Goal: Information Seeking & Learning: Learn about a topic

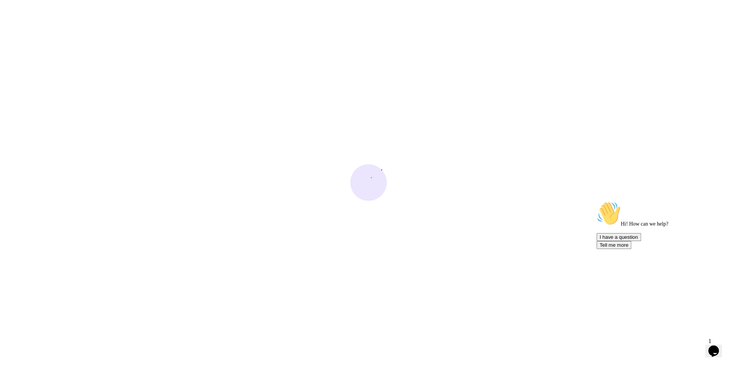
click at [702, 345] on div at bounding box center [368, 182] width 737 height 365
click at [714, 347] on icon "$i18n('chat', 'chat_widget')" at bounding box center [713, 350] width 11 height 11
click at [714, 348] on icon "Close Chat This icon closes the chat window." at bounding box center [711, 352] width 9 height 9
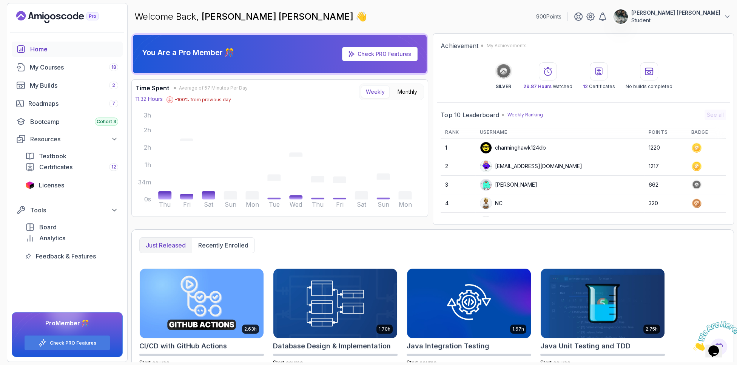
click at [718, 354] on button "Opens Chat This icon Opens the chat window." at bounding box center [713, 350] width 17 height 13
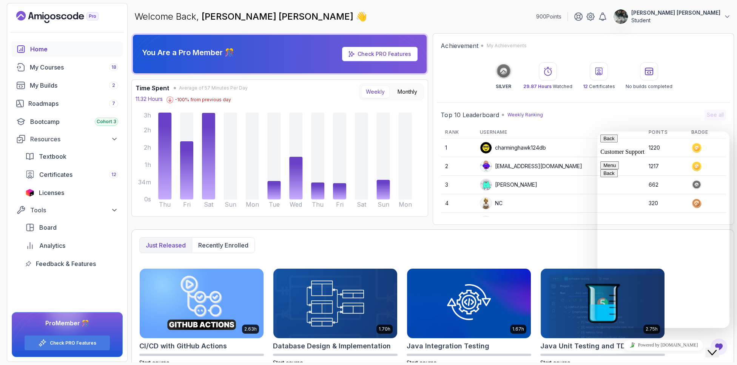
click at [718, 354] on button "Close Chat This icon closes the chat window." at bounding box center [712, 352] width 14 height 10
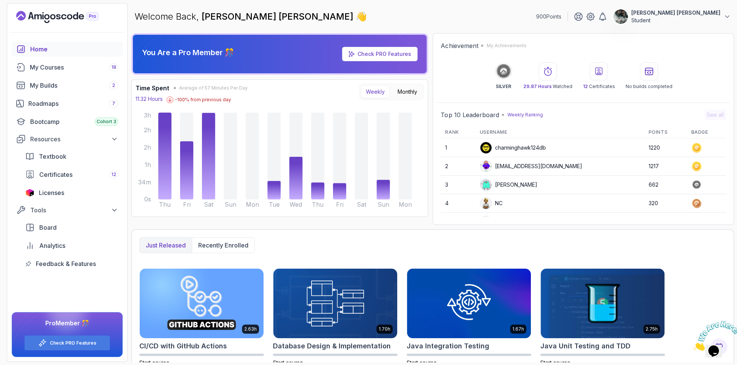
click at [693, 345] on icon "Close" at bounding box center [693, 348] width 0 height 6
click at [68, 69] on div "My Courses 18" at bounding box center [74, 67] width 88 height 9
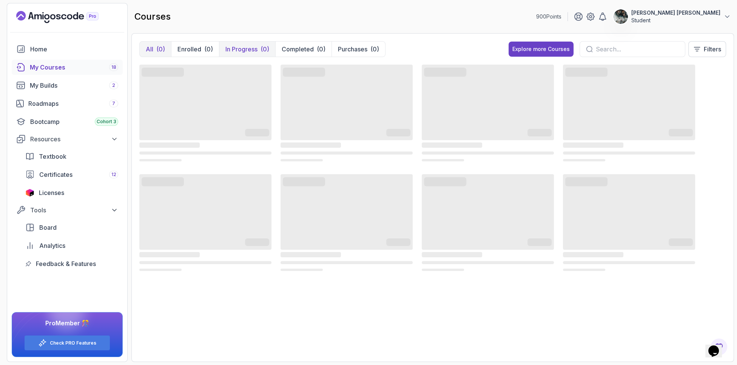
click at [225, 47] on p "In Progress" at bounding box center [241, 49] width 32 height 9
click at [77, 87] on div "My Builds 2" at bounding box center [74, 85] width 88 height 9
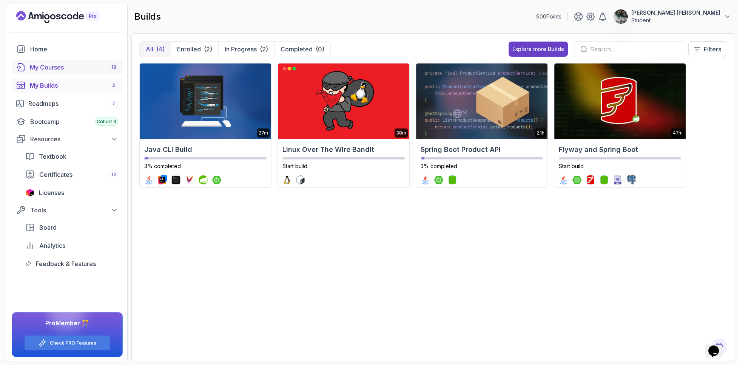
click at [69, 69] on div "My Courses 18" at bounding box center [74, 67] width 88 height 9
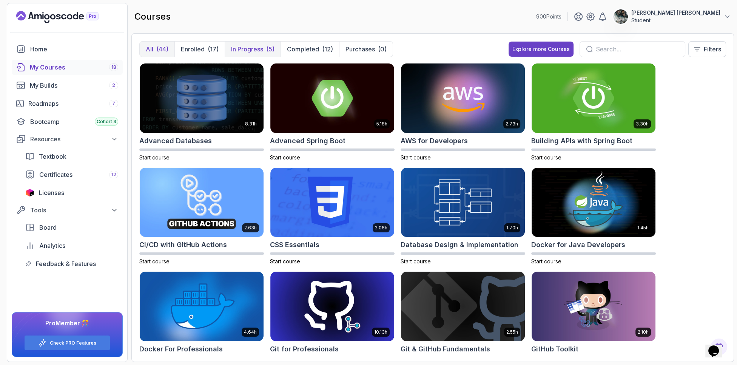
click at [233, 49] on p "In Progress" at bounding box center [247, 49] width 32 height 9
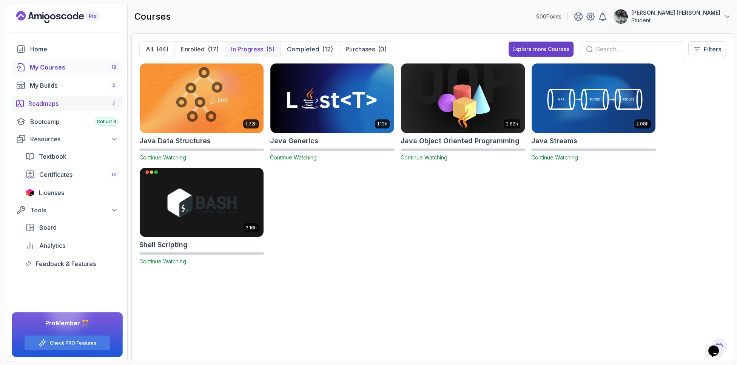
click at [66, 103] on div "Roadmaps 7" at bounding box center [73, 103] width 90 height 9
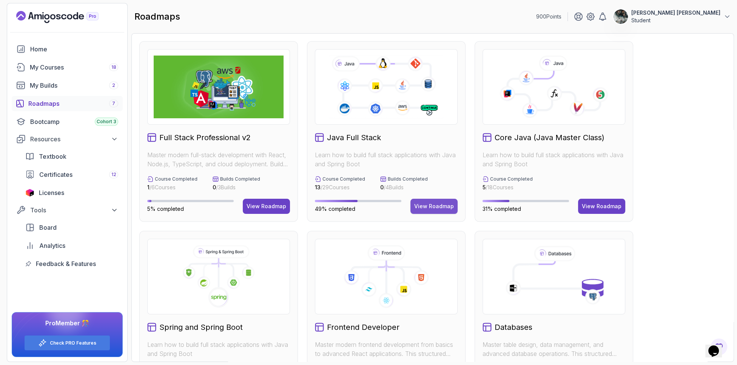
click at [443, 208] on div "View Roadmap" at bounding box center [434, 206] width 40 height 8
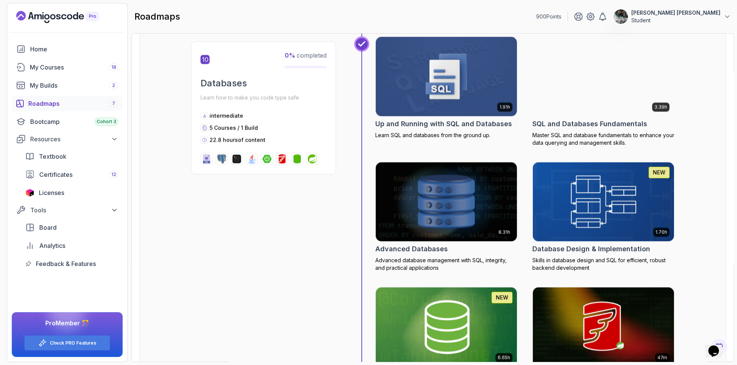
scroll to position [1687, 0]
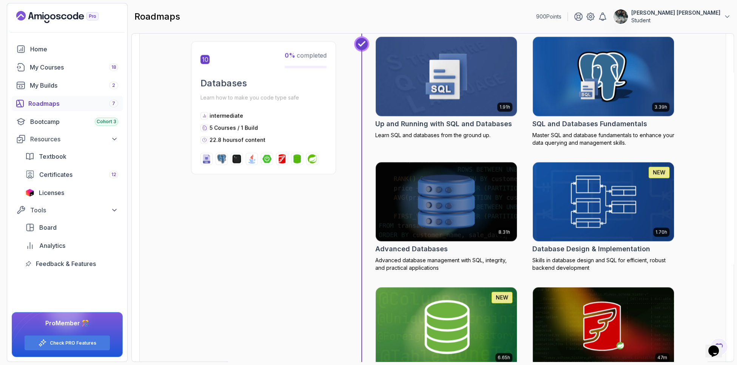
click at [444, 83] on img at bounding box center [446, 76] width 148 height 83
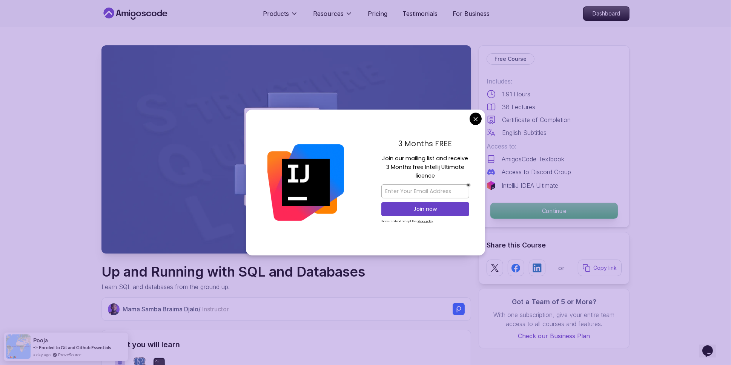
click at [545, 207] on p "Continue" at bounding box center [555, 211] width 128 height 16
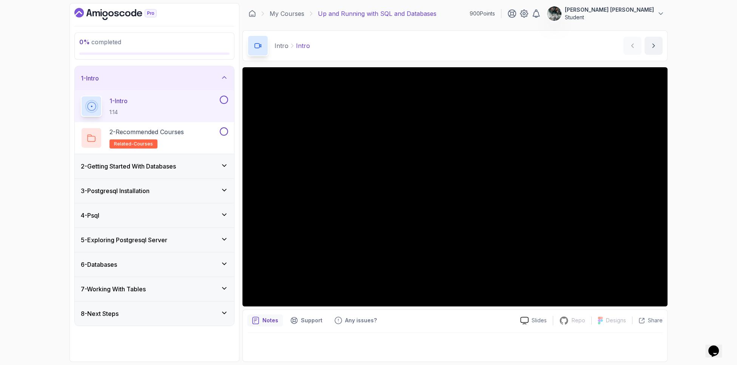
click at [148, 167] on h3 "2 - Getting Started With Databases" at bounding box center [128, 166] width 95 height 9
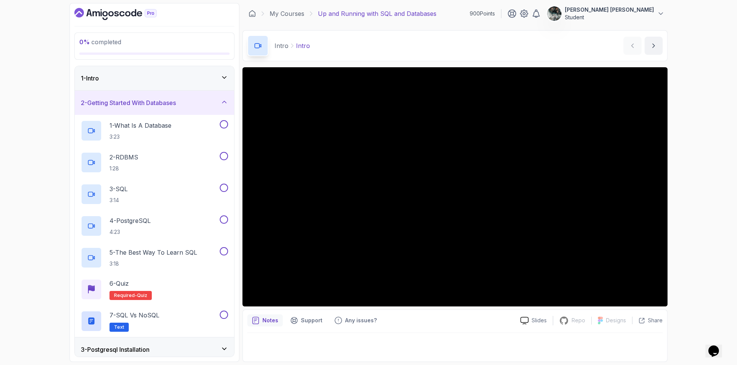
click at [171, 74] on div "1 - Intro" at bounding box center [154, 78] width 147 height 9
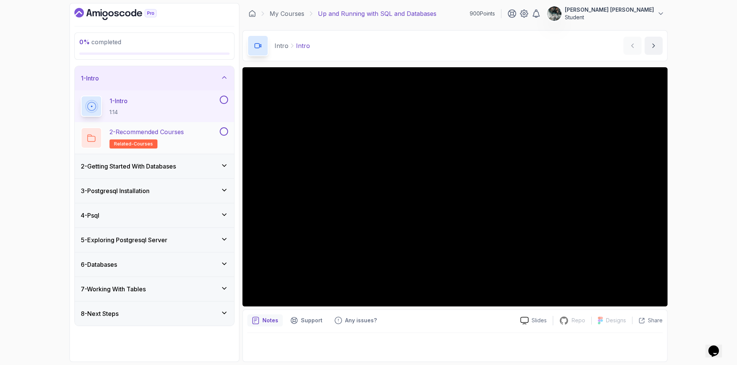
click at [194, 133] on div "2 - Recommended Courses related-courses" at bounding box center [149, 137] width 137 height 21
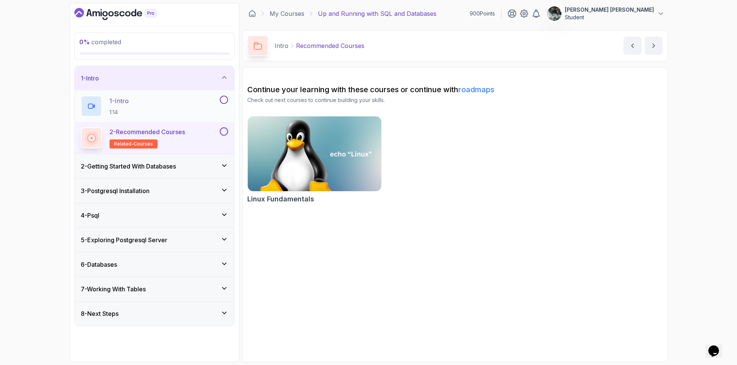
click at [176, 105] on div "1 - Intro 1:14" at bounding box center [149, 105] width 137 height 21
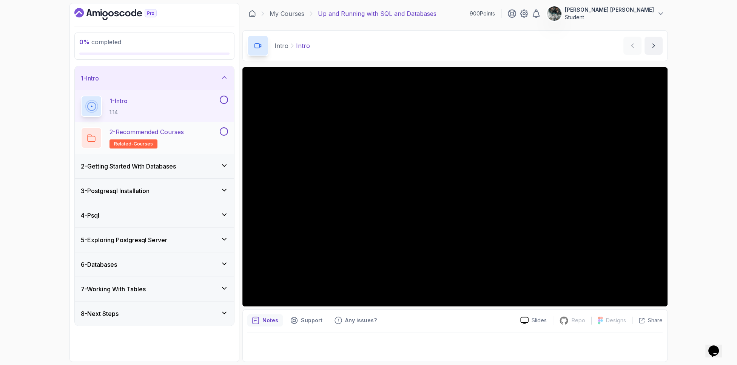
click at [225, 130] on button at bounding box center [224, 131] width 8 height 8
click at [225, 98] on button at bounding box center [224, 99] width 8 height 8
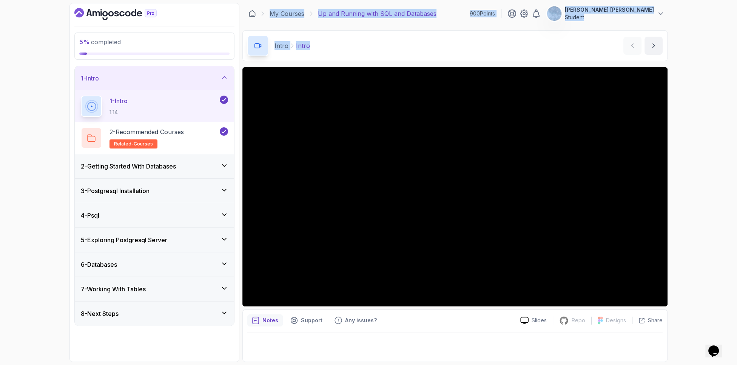
drag, startPoint x: 357, startPoint y: 51, endPoint x: 260, endPoint y: 7, distance: 106.6
click at [260, 7] on main "My Courses Up and Running with SQL and Databases 900 Points [PERSON_NAME] [PERS…" at bounding box center [454, 182] width 425 height 359
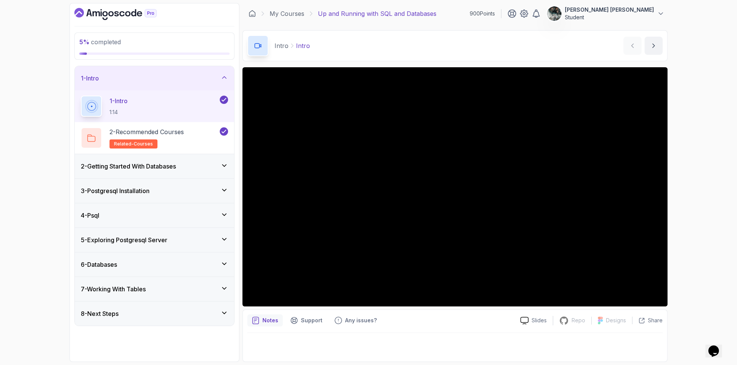
click at [263, 5] on div "My Courses Up and Running with SQL and Databases 900 Points [PERSON_NAME] [PERS…" at bounding box center [454, 13] width 425 height 21
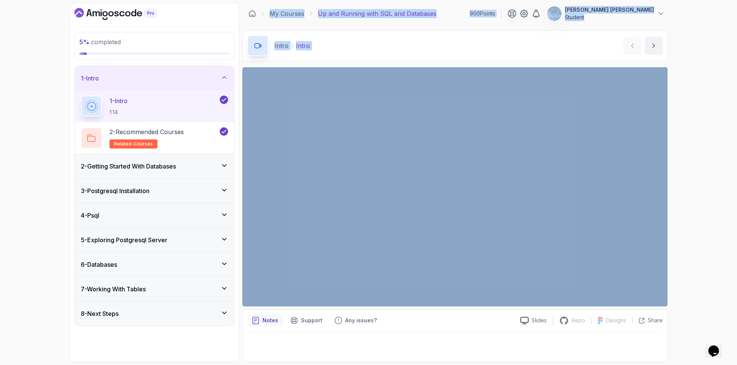
drag, startPoint x: 263, startPoint y: 5, endPoint x: 319, endPoint y: 55, distance: 75.1
click at [318, 56] on main "My Courses Up and Running with SQL and Databases 900 Points [PERSON_NAME] [PERS…" at bounding box center [454, 182] width 425 height 359
click at [325, 53] on div "Intro Intro Intro by [PERSON_NAME]" at bounding box center [454, 45] width 425 height 31
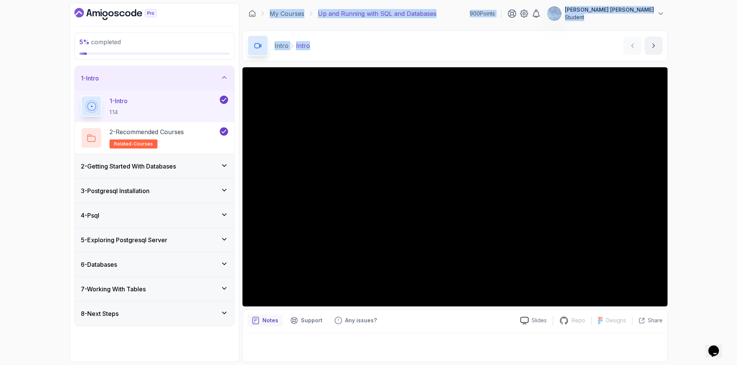
drag, startPoint x: 319, startPoint y: 46, endPoint x: 268, endPoint y: 6, distance: 64.5
click at [268, 6] on main "My Courses Up and Running with SQL and Databases 900 Points [PERSON_NAME] [PERS…" at bounding box center [454, 182] width 425 height 359
click at [268, 6] on div "My Courses Up and Running with SQL and Databases 900 Points [PERSON_NAME] [PERS…" at bounding box center [454, 13] width 425 height 21
drag, startPoint x: 267, startPoint y: 6, endPoint x: 336, endPoint y: 54, distance: 84.0
click at [336, 54] on main "My Courses Up and Running with SQL and Databases 900 Points [PERSON_NAME] [PERS…" at bounding box center [454, 182] width 425 height 359
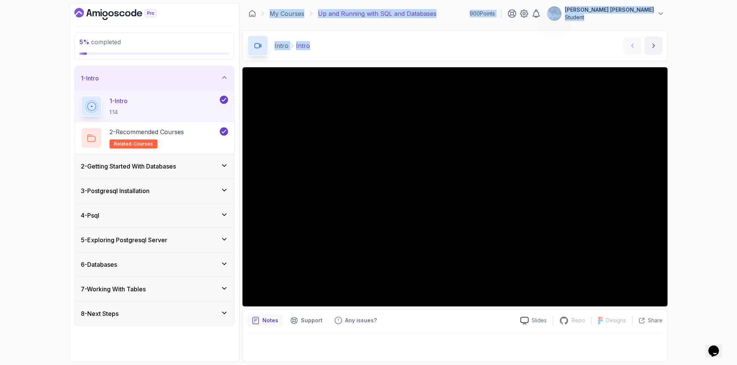
click at [336, 54] on div "Intro Intro Intro by [PERSON_NAME]" at bounding box center [454, 45] width 425 height 31
drag, startPoint x: 326, startPoint y: 54, endPoint x: 263, endPoint y: 5, distance: 79.6
click at [263, 5] on main "My Courses Up and Running with SQL and Databases 900 Points [PERSON_NAME] [PERS…" at bounding box center [454, 182] width 425 height 359
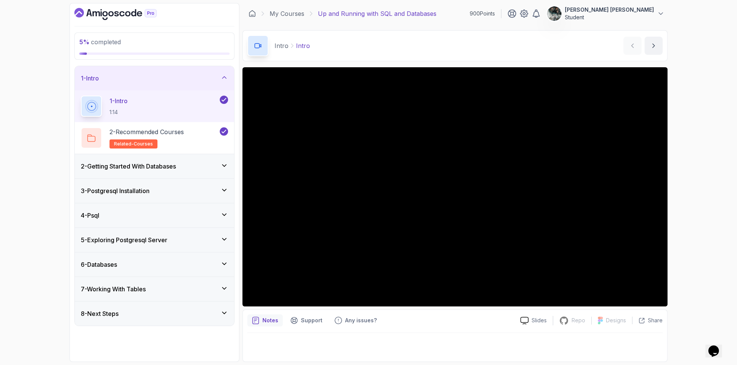
click at [263, 5] on div "My Courses Up and Running with SQL and Databases 900 Points [PERSON_NAME] [PERS…" at bounding box center [454, 13] width 425 height 21
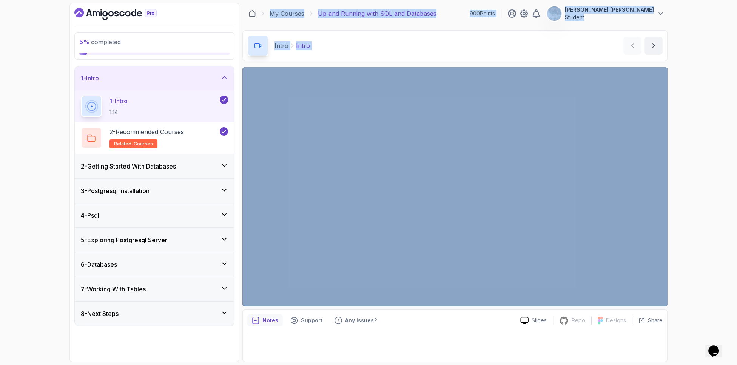
drag, startPoint x: 268, startPoint y: 6, endPoint x: 323, endPoint y: 51, distance: 71.1
click at [340, 49] on main "My Courses Up and Running with SQL and Databases 900 Points [PERSON_NAME] [PERS…" at bounding box center [454, 182] width 425 height 359
click at [317, 51] on div "Intro Intro Intro by [PERSON_NAME]" at bounding box center [454, 45] width 425 height 31
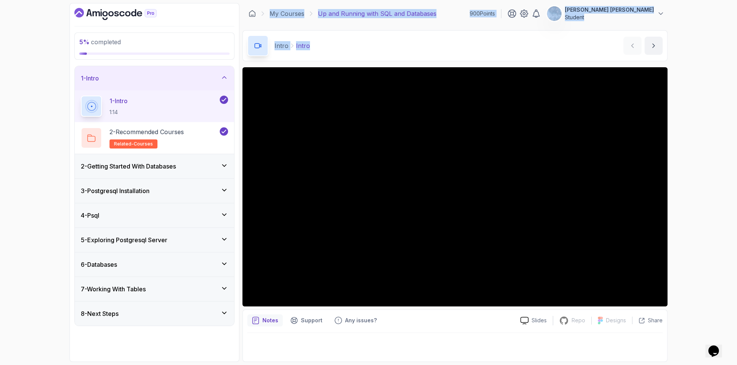
drag, startPoint x: 287, startPoint y: 38, endPoint x: 260, endPoint y: 7, distance: 41.2
click at [260, 7] on main "My Courses Up and Running with SQL and Databases 900 Points [PERSON_NAME] [PERS…" at bounding box center [454, 182] width 425 height 359
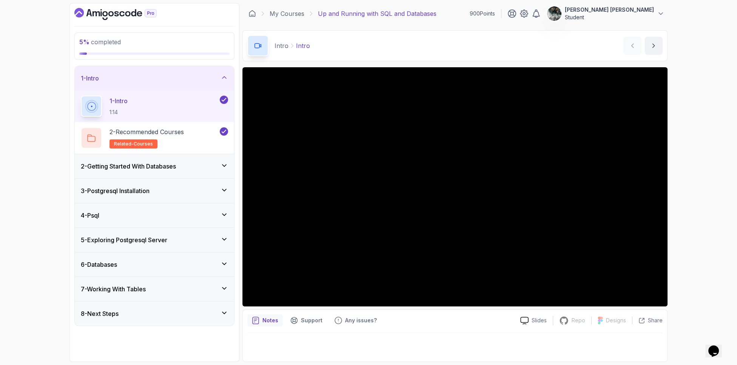
click at [261, 6] on div "My Courses Up and Running with SQL and Databases 900 Points [PERSON_NAME] [PERS…" at bounding box center [454, 13] width 425 height 21
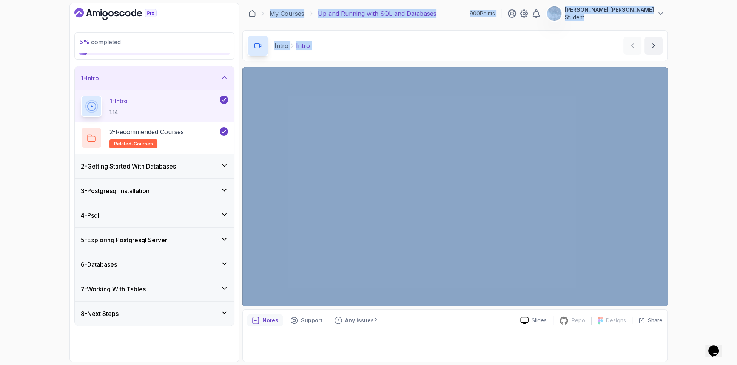
drag, startPoint x: 275, startPoint y: 13, endPoint x: 317, endPoint y: 66, distance: 67.4
click at [317, 66] on main "My Courses Up and Running with SQL and Databases 900 Points [PERSON_NAME] [PERS…" at bounding box center [454, 182] width 425 height 359
drag, startPoint x: 310, startPoint y: 54, endPoint x: 304, endPoint y: 61, distance: 9.6
click at [310, 54] on div "Intro Intro Intro by [PERSON_NAME]" at bounding box center [454, 45] width 425 height 31
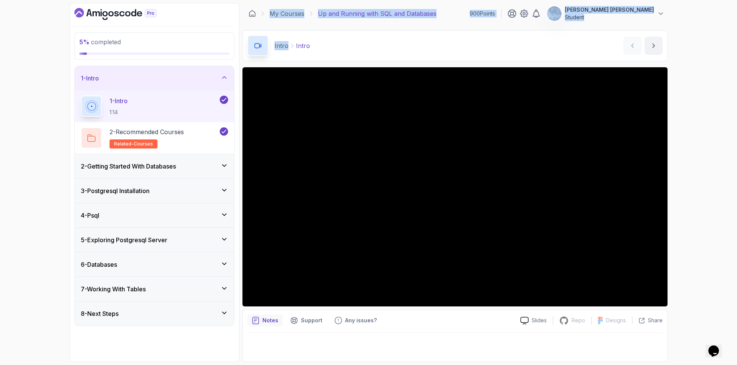
drag, startPoint x: 287, startPoint y: 45, endPoint x: 259, endPoint y: 13, distance: 41.7
click at [259, 13] on main "My Courses Up and Running with SQL and Databases 900 Points [PERSON_NAME] [PERS…" at bounding box center [454, 182] width 425 height 359
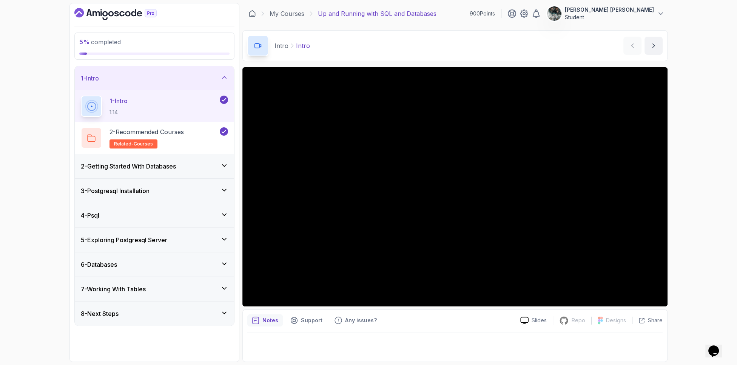
click at [265, 5] on div "My Courses Up and Running with SQL and Databases 900 Points [PERSON_NAME] [PERS…" at bounding box center [454, 13] width 425 height 21
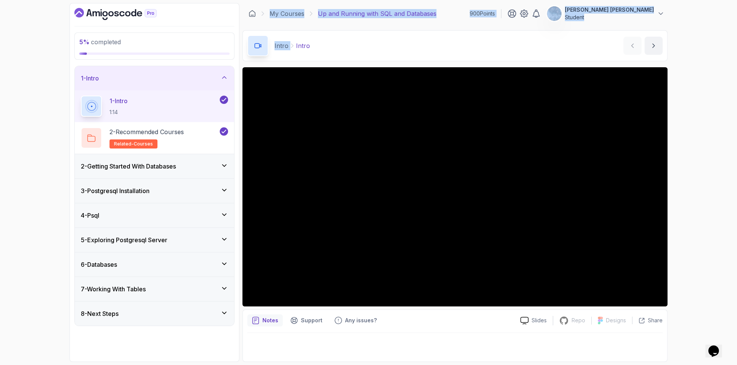
drag, startPoint x: 265, startPoint y: 5, endPoint x: 286, endPoint y: 45, distance: 44.8
click at [286, 45] on main "My Courses Up and Running with SQL and Databases 900 Points [PERSON_NAME] [PERS…" at bounding box center [454, 182] width 425 height 359
click at [295, 31] on div "Intro Intro Intro by [PERSON_NAME]" at bounding box center [454, 45] width 425 height 31
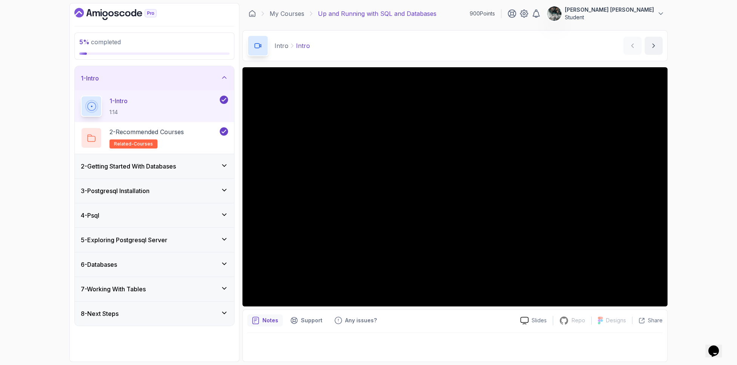
click at [121, 158] on div "2 - Getting Started With Databases" at bounding box center [154, 166] width 159 height 24
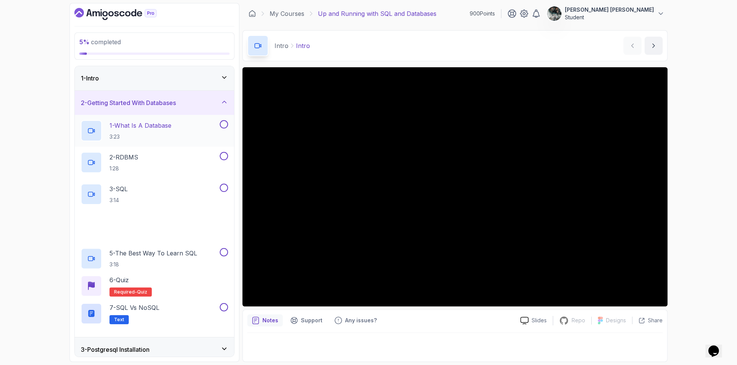
click at [138, 125] on p "1 - What Is A Database" at bounding box center [140, 125] width 62 height 9
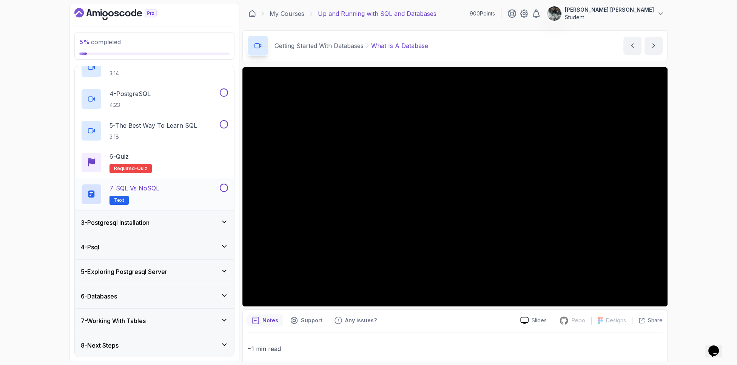
scroll to position [126, 0]
click at [159, 228] on div "3 - Postgresql Installation" at bounding box center [154, 223] width 159 height 24
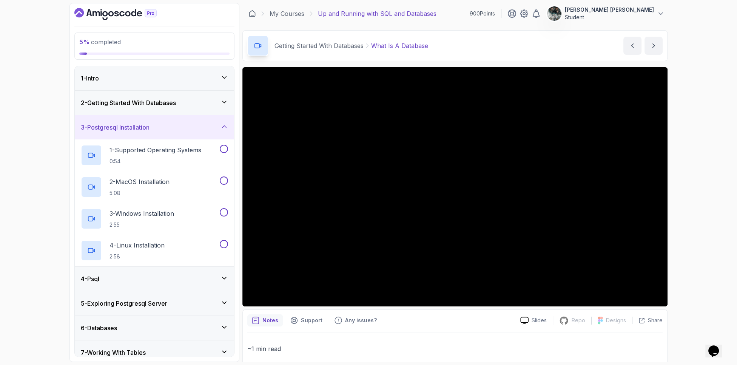
scroll to position [32, 0]
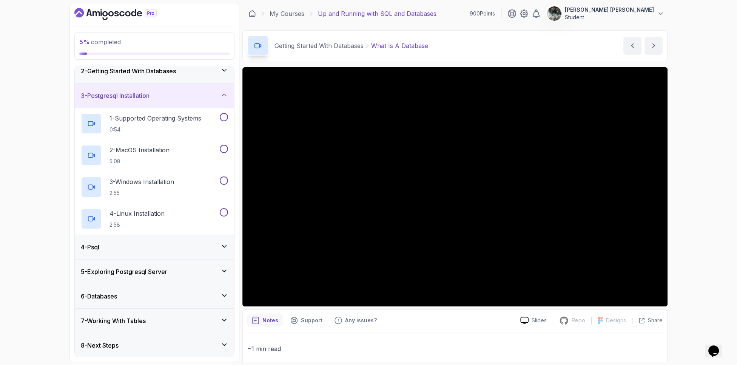
click at [142, 247] on div "4 - Psql" at bounding box center [154, 246] width 147 height 9
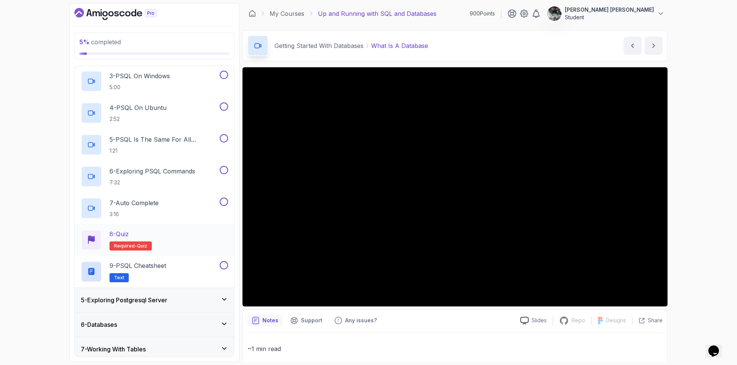
scroll to position [190, 0]
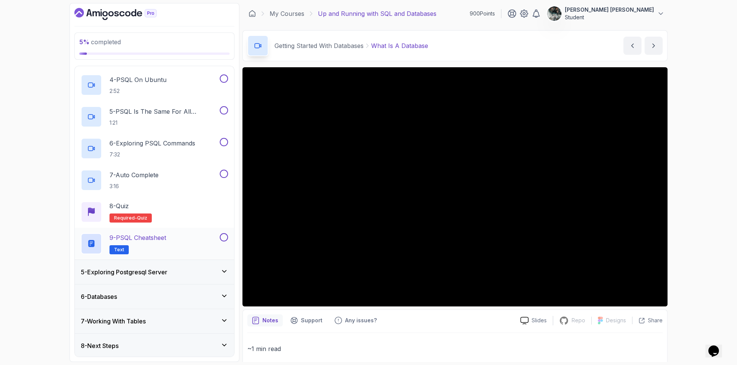
click at [155, 238] on p "9 - PSQL Cheatsheet" at bounding box center [137, 237] width 57 height 9
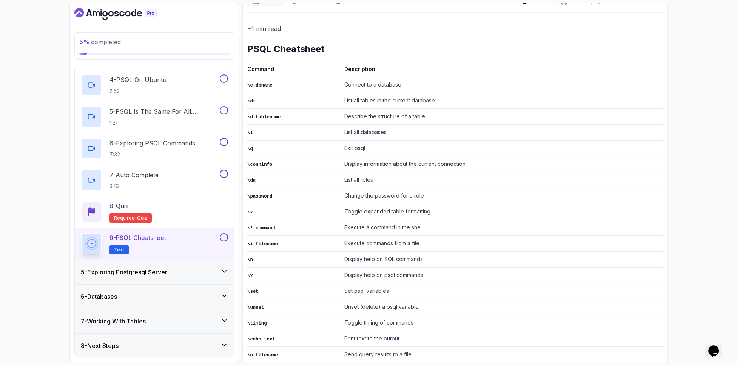
scroll to position [82, 0]
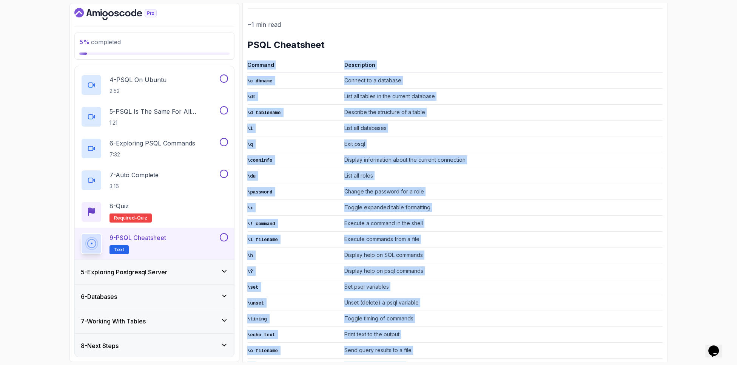
drag, startPoint x: 454, startPoint y: 363, endPoint x: 453, endPoint y: 400, distance: 37.4
click at [453, 364] on html "5 % completed 1 - Intro 2 - Getting Started With Databases 3 - Postgresql Insta…" at bounding box center [368, 182] width 737 height 365
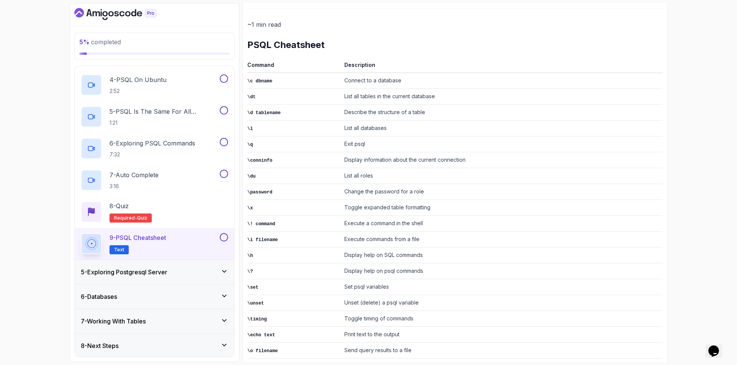
click at [513, 233] on td "Execute commands from a file" at bounding box center [501, 239] width 321 height 16
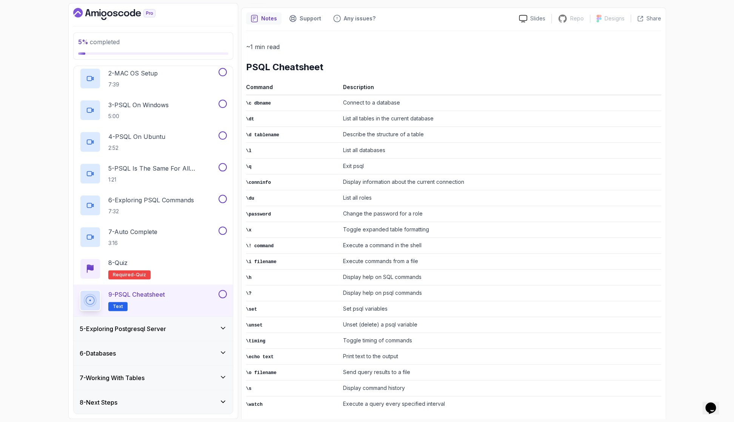
scroll to position [59, 0]
click at [220, 292] on button at bounding box center [223, 294] width 8 height 8
click at [196, 334] on div "5 - Exploring Postgresql Server" at bounding box center [153, 329] width 159 height 24
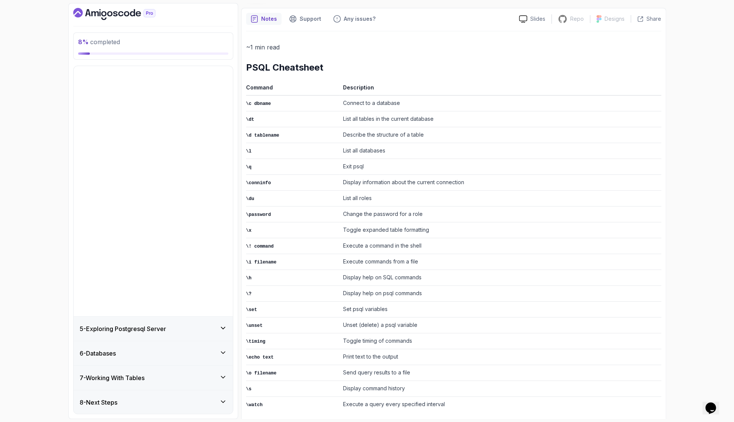
scroll to position [0, 0]
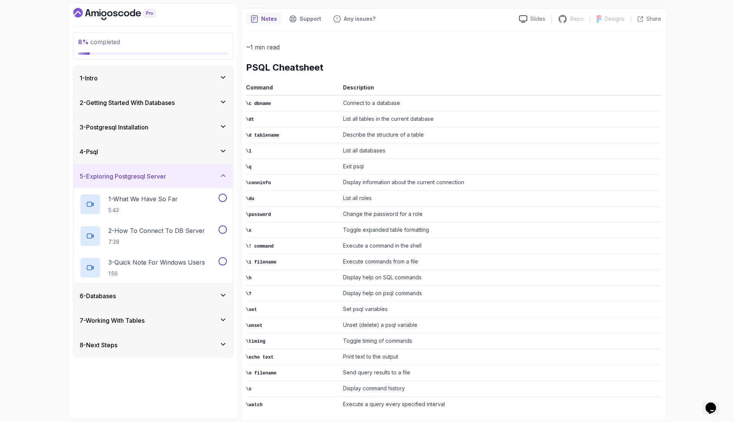
click at [141, 292] on div "6 - Databases" at bounding box center [153, 295] width 147 height 9
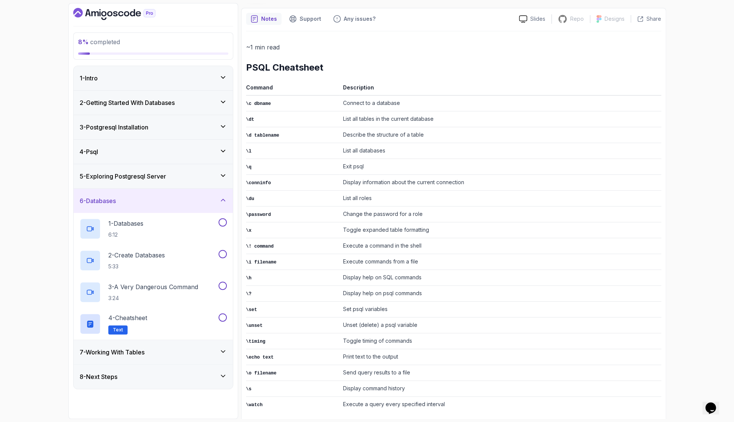
click at [228, 196] on div "6 - Databases" at bounding box center [153, 201] width 159 height 24
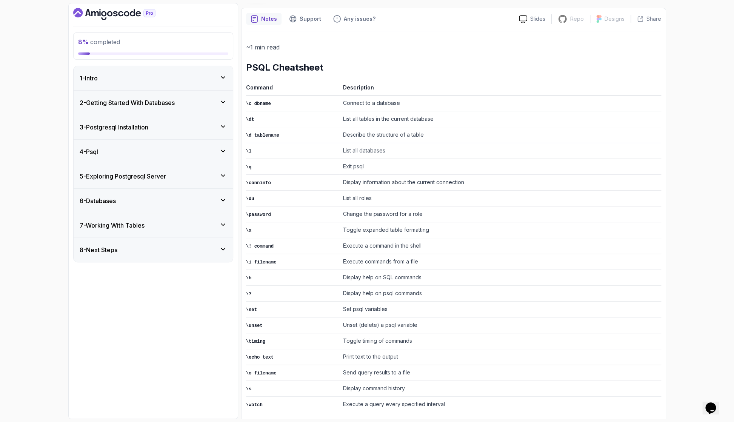
click at [142, 91] on div "2 - Getting Started With Databases" at bounding box center [153, 103] width 159 height 24
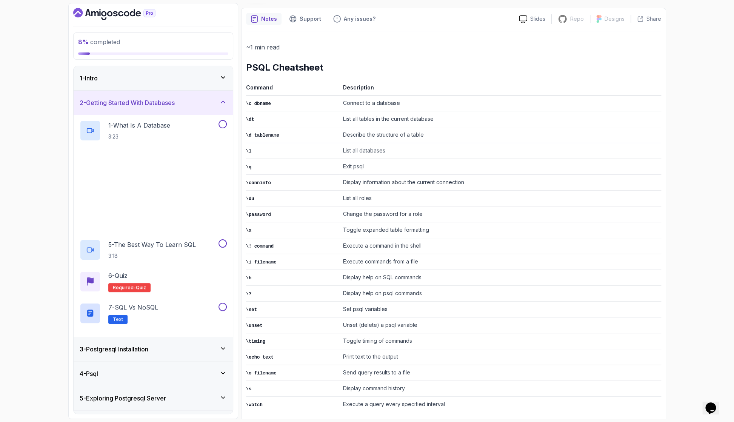
click at [144, 85] on div "1 - Intro" at bounding box center [153, 78] width 159 height 24
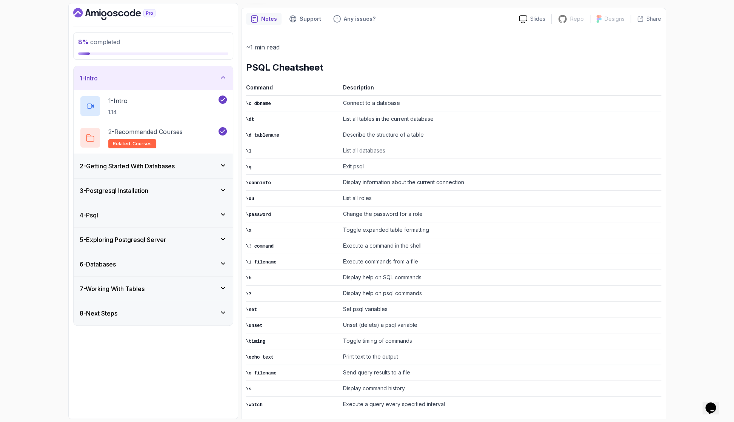
click at [220, 78] on icon at bounding box center [223, 78] width 8 height 8
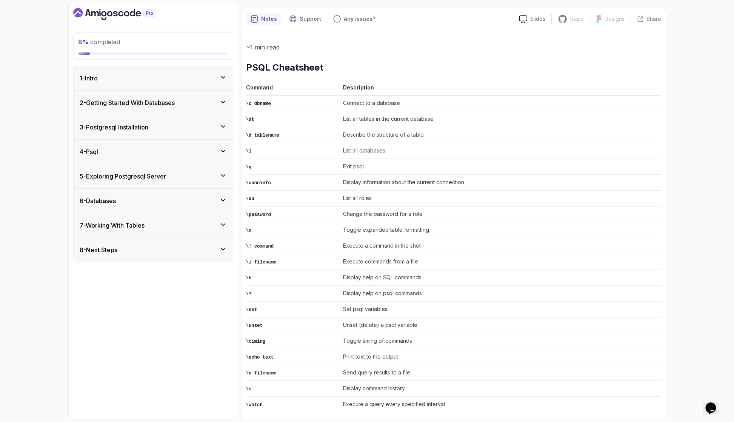
click at [172, 102] on h3 "2 - Getting Started With Databases" at bounding box center [127, 102] width 95 height 9
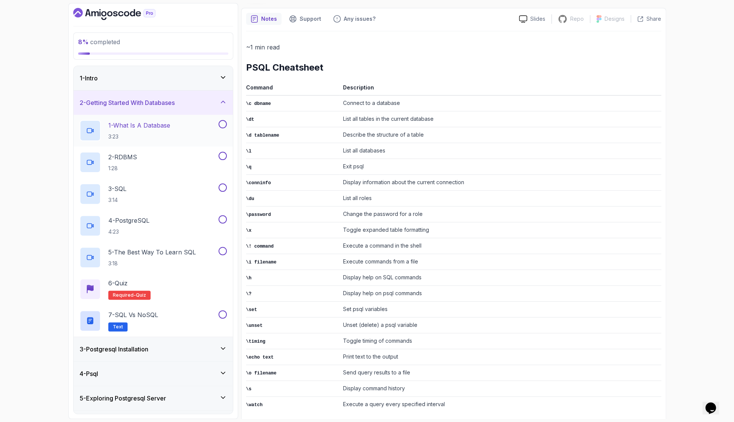
click at [168, 123] on p "1 - What Is A Database" at bounding box center [139, 125] width 62 height 9
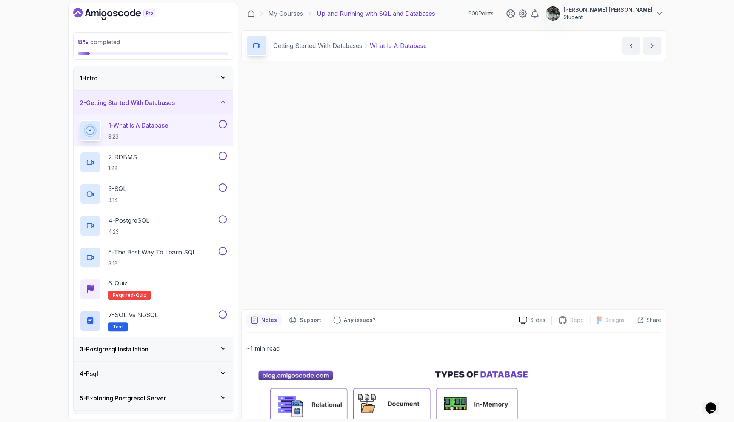
click at [167, 82] on div "1 - Intro" at bounding box center [153, 78] width 147 height 9
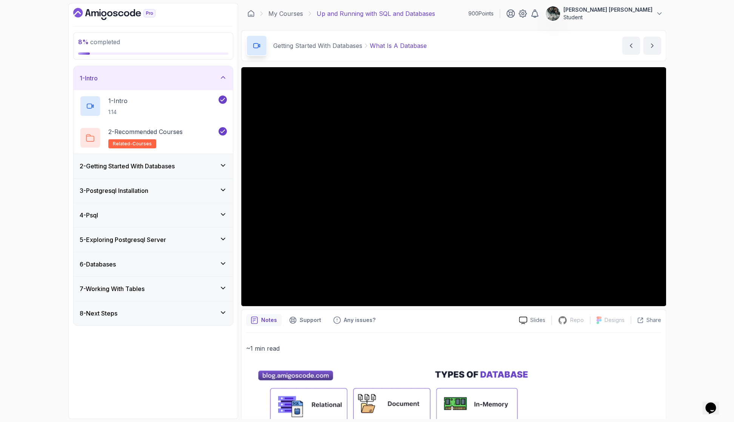
click at [167, 82] on div "1 - Intro" at bounding box center [153, 78] width 147 height 9
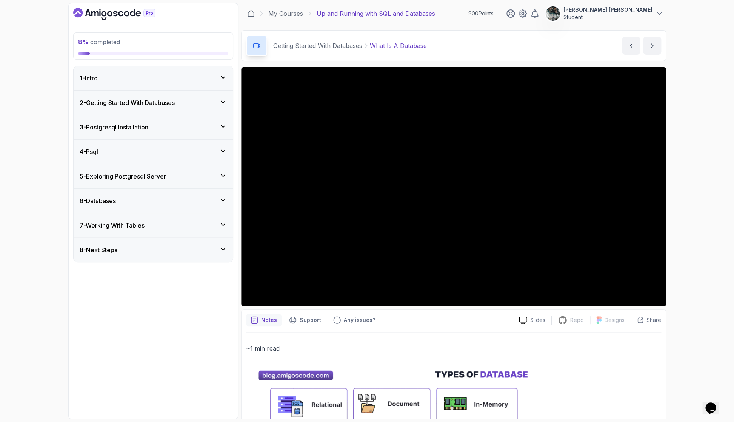
click at [156, 97] on div "2 - Getting Started With Databases" at bounding box center [153, 103] width 159 height 24
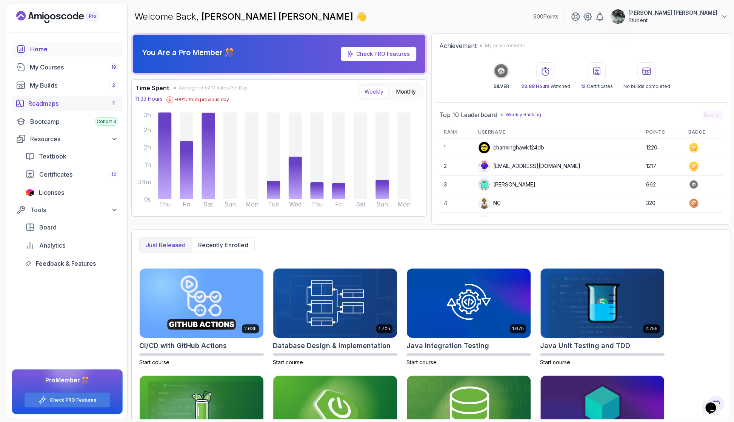
click at [76, 109] on link "Roadmaps 7" at bounding box center [67, 103] width 111 height 15
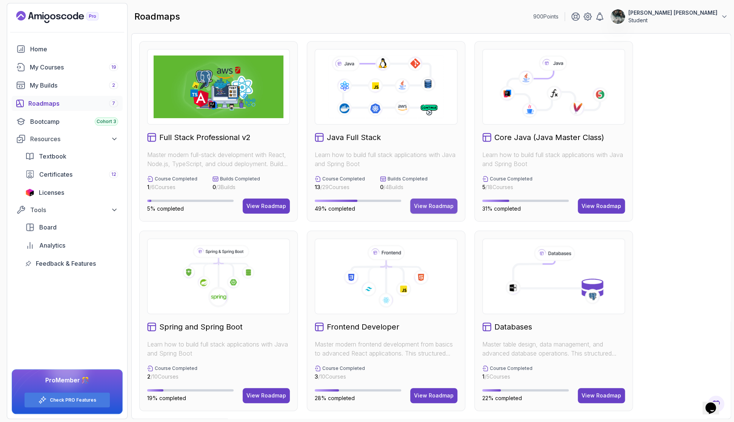
click at [434, 203] on div "View Roadmap" at bounding box center [434, 206] width 40 height 8
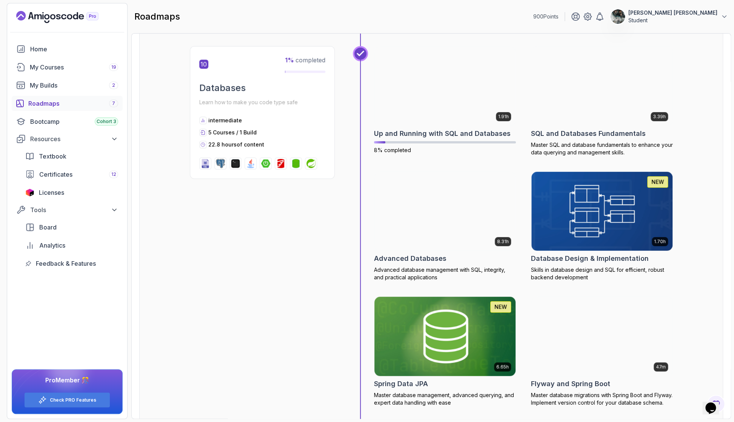
scroll to position [1680, 0]
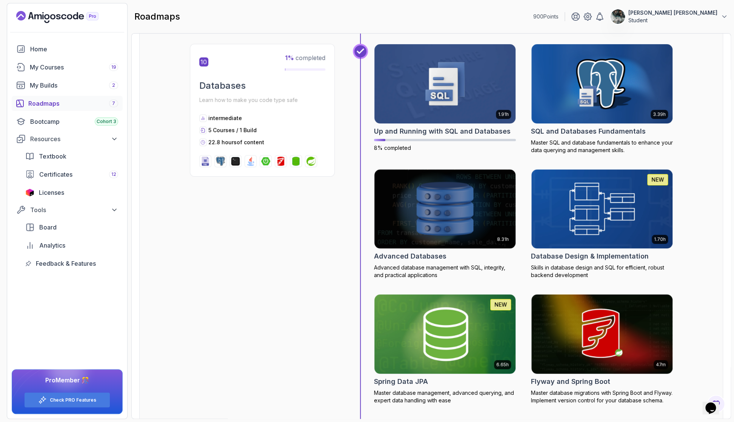
click at [266, 276] on div "10 1 % completed Databases Learn how to make you code type safe intermediate 5 …" at bounding box center [431, 232] width 483 height 376
click at [269, 157] on img at bounding box center [265, 161] width 9 height 9
click at [262, 158] on img at bounding box center [265, 161] width 9 height 9
drag, startPoint x: 266, startPoint y: 140, endPoint x: 192, endPoint y: 62, distance: 107.6
click at [192, 62] on div "10 1 % completed Databases Learn how to make you code type safe intermediate 5 …" at bounding box center [262, 110] width 145 height 133
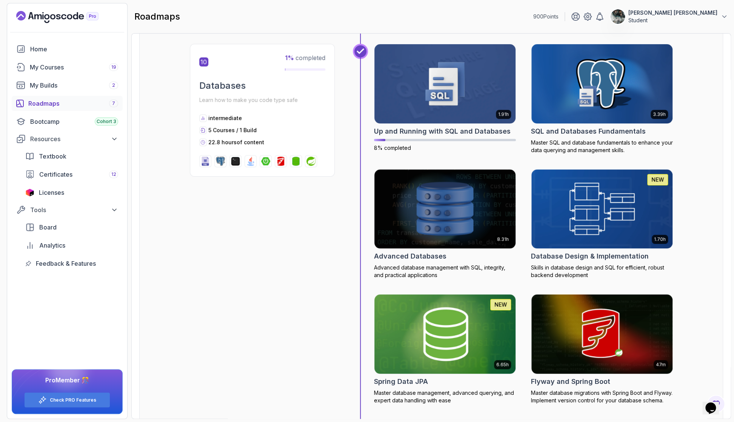
click at [236, 51] on div "10 1 % completed Databases Learn how to make you code type safe intermediate 5 …" at bounding box center [262, 110] width 145 height 133
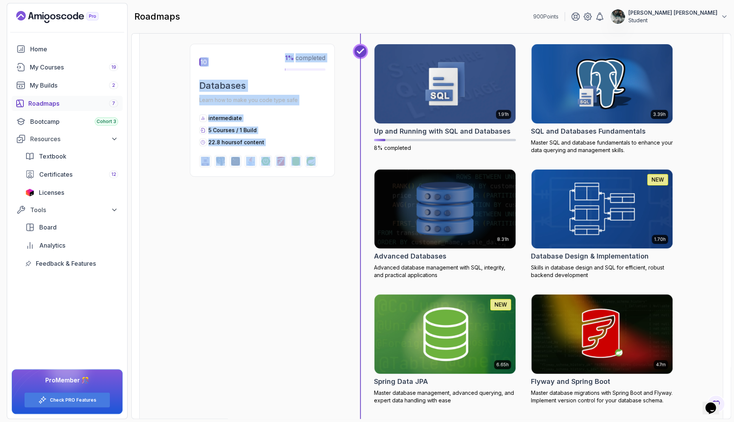
drag, startPoint x: 246, startPoint y: 51, endPoint x: 346, endPoint y: 198, distance: 177.7
click at [346, 198] on div "10 1 % completed Databases Learn how to make you code type safe intermediate 5 …" at bounding box center [431, 232] width 483 height 376
click at [337, 135] on div "10 1 % completed Databases Learn how to make you code type safe intermediate 5 …" at bounding box center [431, 232] width 483 height 376
drag, startPoint x: 321, startPoint y: 163, endPoint x: 265, endPoint y: 44, distance: 131.4
click at [266, 44] on div "10 1 % completed Databases Learn how to make you code type safe intermediate 5 …" at bounding box center [262, 110] width 145 height 133
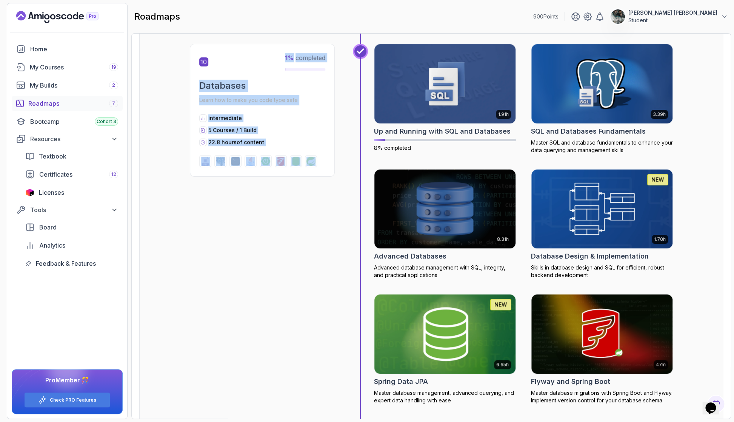
click at [260, 45] on div "10 1 % completed Databases Learn how to make you code type safe intermediate 5 …" at bounding box center [262, 110] width 145 height 133
drag, startPoint x: 260, startPoint y: 46, endPoint x: 321, endPoint y: 152, distance: 121.7
click at [321, 152] on div "10 1 % completed Databases Learn how to make you code type safe intermediate 5 …" at bounding box center [262, 110] width 145 height 133
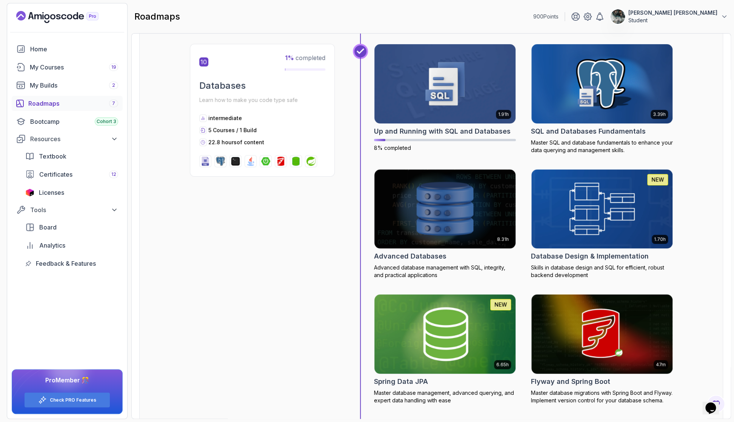
click at [320, 157] on div at bounding box center [262, 161] width 126 height 12
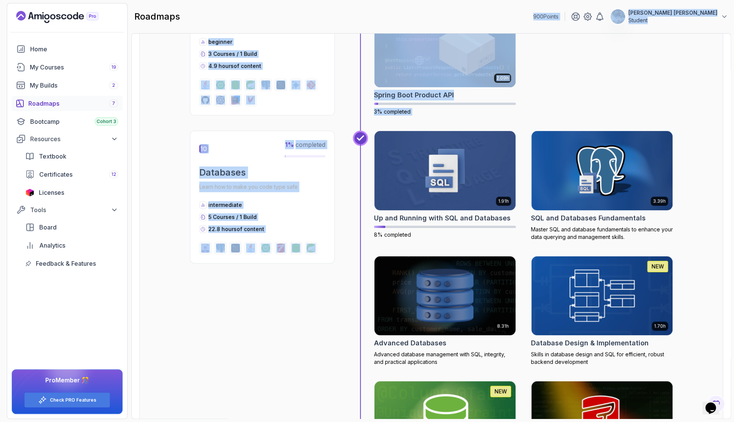
scroll to position [1408, 0]
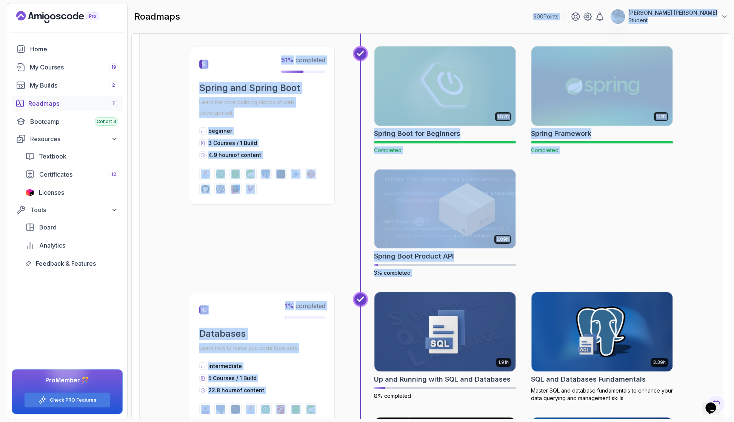
drag, startPoint x: 323, startPoint y: 169, endPoint x: 257, endPoint y: 23, distance: 159.8
click at [257, 23] on main "roadmaps 900 Points Ivan Ivanov Todorov Student Roadmaps Java Full Stack Explor…" at bounding box center [431, 211] width 600 height 416
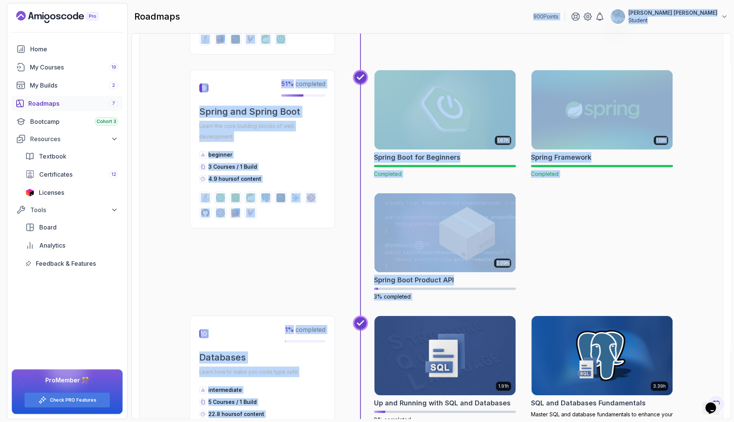
click at [314, 271] on div "9 51 % completed Spring and Spring Boot Learn the core building blocks of web d…" at bounding box center [431, 193] width 483 height 246
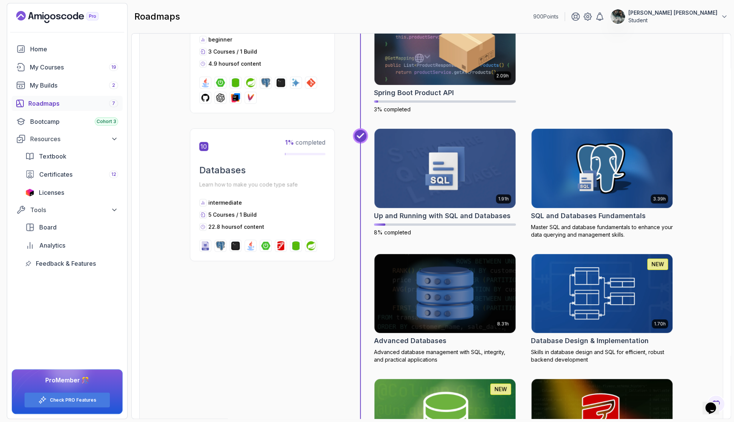
scroll to position [1586, 0]
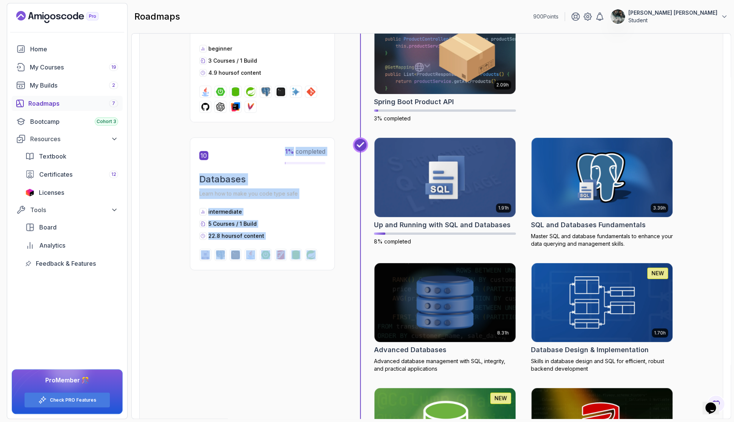
drag, startPoint x: 270, startPoint y: 145, endPoint x: 319, endPoint y: 254, distance: 120.1
click at [319, 254] on div "10 1 % completed Databases Learn how to make you code type safe intermediate 5 …" at bounding box center [262, 203] width 145 height 133
click at [319, 254] on div at bounding box center [262, 255] width 126 height 12
drag, startPoint x: 319, startPoint y: 253, endPoint x: 275, endPoint y: 152, distance: 110.4
click at [275, 152] on div "10 1 % completed Databases Learn how to make you code type safe intermediate 5 …" at bounding box center [262, 203] width 145 height 133
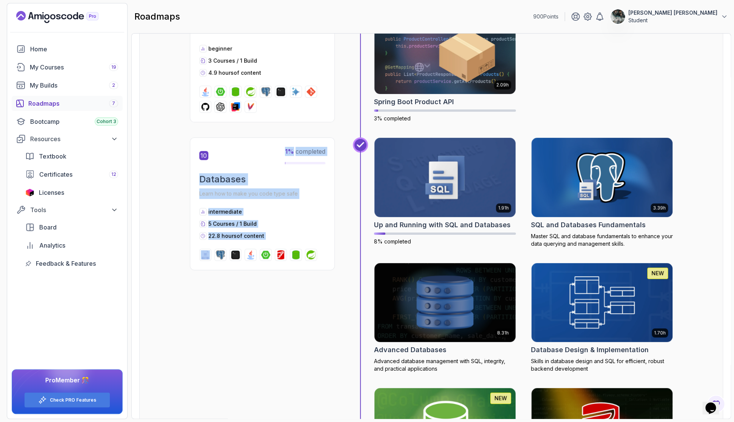
click at [275, 152] on div "10 1 % completed" at bounding box center [262, 155] width 126 height 17
drag, startPoint x: 279, startPoint y: 150, endPoint x: 315, endPoint y: 253, distance: 109.6
click at [315, 253] on div "10 1 % completed Databases Learn how to make you code type safe intermediate 5 …" at bounding box center [262, 203] width 145 height 133
click at [316, 253] on div at bounding box center [311, 255] width 12 height 12
drag, startPoint x: 314, startPoint y: 265, endPoint x: 277, endPoint y: 146, distance: 124.6
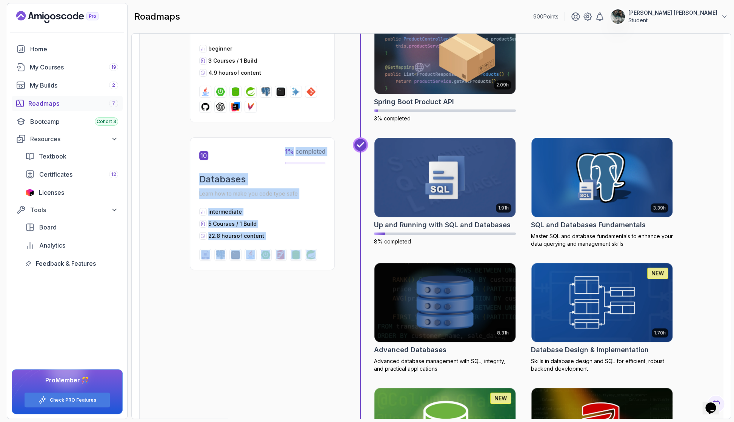
click at [279, 146] on div "10 1 % completed Databases Learn how to make you code type safe intermediate 5 …" at bounding box center [262, 203] width 145 height 133
click at [276, 145] on div "10 1 % completed Databases Learn how to make you code type safe intermediate 5 …" at bounding box center [262, 203] width 145 height 133
drag, startPoint x: 285, startPoint y: 155, endPoint x: 316, endPoint y: 257, distance: 106.4
click at [316, 257] on div "10 1 % completed Databases Learn how to make you code type safe intermediate 5 …" at bounding box center [262, 203] width 145 height 133
click at [318, 255] on div at bounding box center [262, 255] width 126 height 12
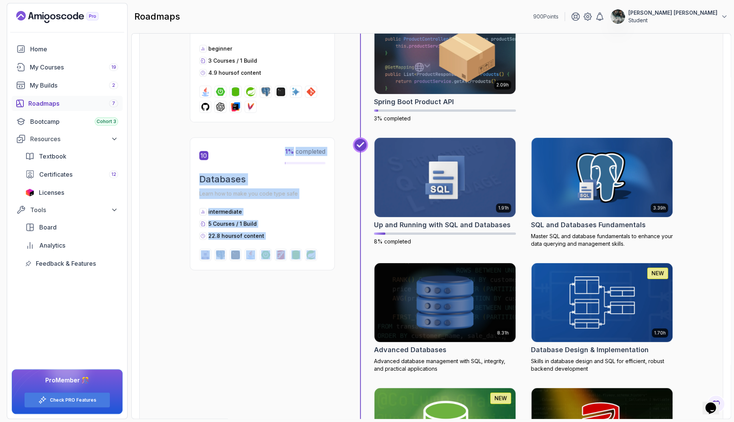
drag, startPoint x: 320, startPoint y: 255, endPoint x: 277, endPoint y: 145, distance: 118.2
click at [277, 145] on div "10 1 % completed Databases Learn how to make you code type safe intermediate 5 …" at bounding box center [262, 203] width 145 height 133
click at [274, 147] on div "10 1 % completed" at bounding box center [262, 155] width 126 height 17
drag, startPoint x: 273, startPoint y: 144, endPoint x: 323, endPoint y: 259, distance: 125.6
click at [324, 259] on div "10 1 % completed Databases Learn how to make you code type safe intermediate 5 …" at bounding box center [262, 203] width 145 height 133
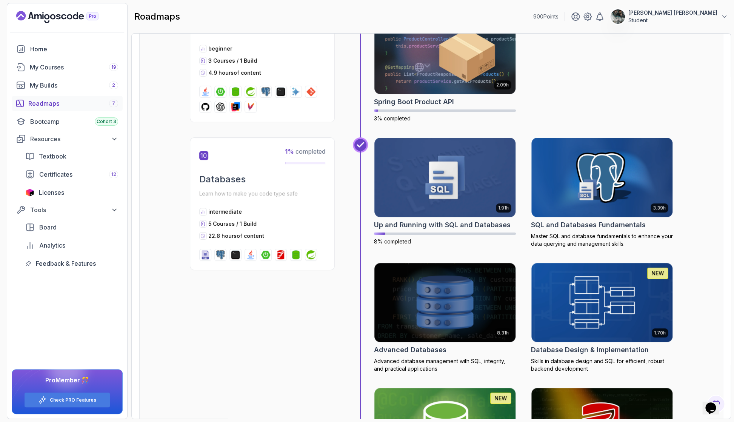
click at [323, 258] on div at bounding box center [262, 255] width 126 height 12
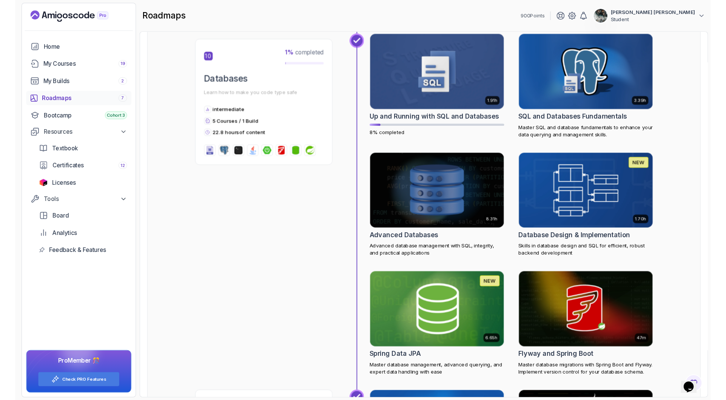
scroll to position [1686, 0]
